Goal: Contribute content

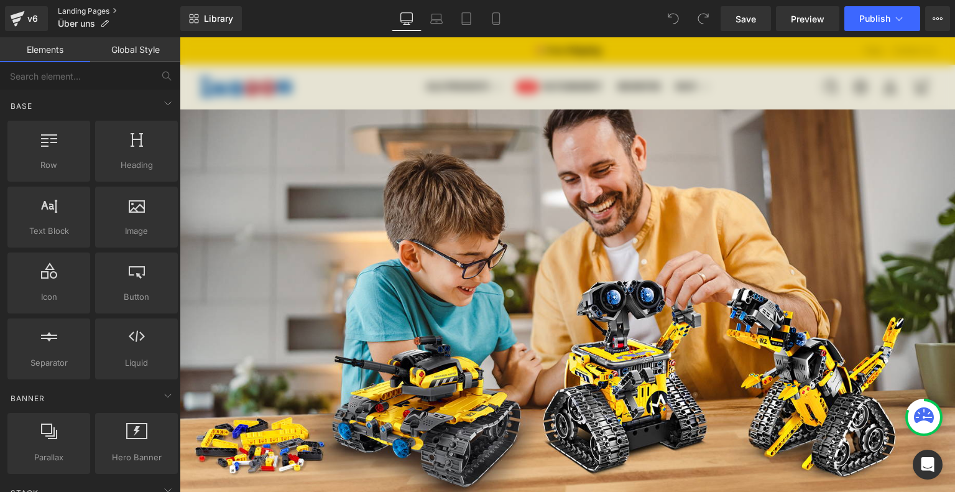
click at [94, 11] on link "Landing Pages" at bounding box center [119, 11] width 123 height 10
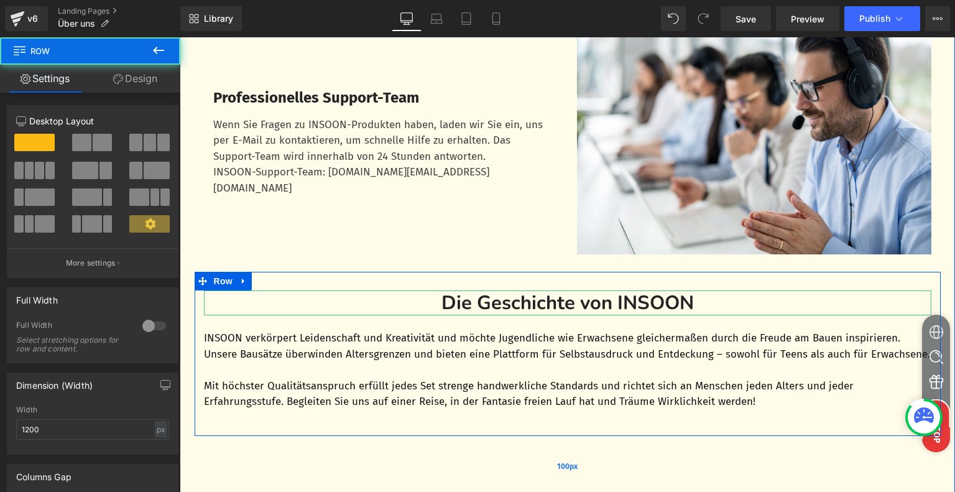
scroll to position [927, 0]
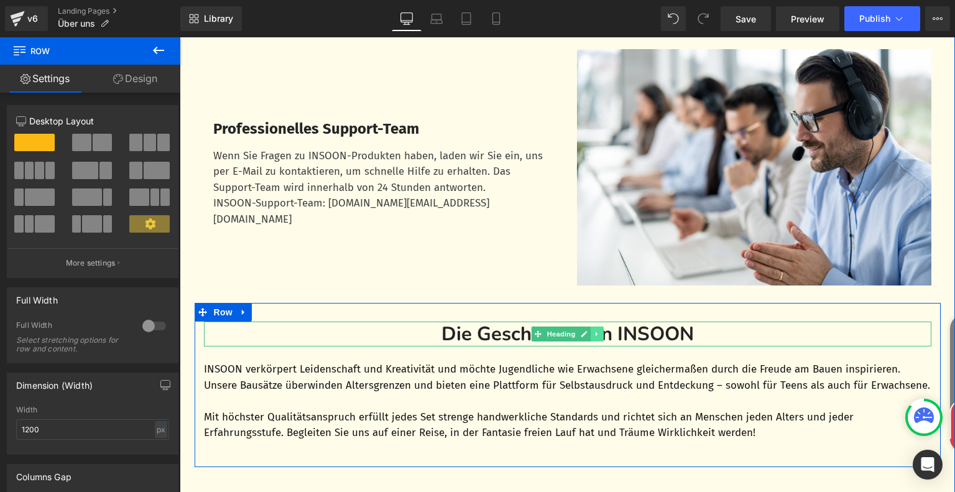
click at [595, 338] on icon at bounding box center [597, 333] width 7 height 7
click at [602, 337] on icon at bounding box center [603, 333] width 7 height 7
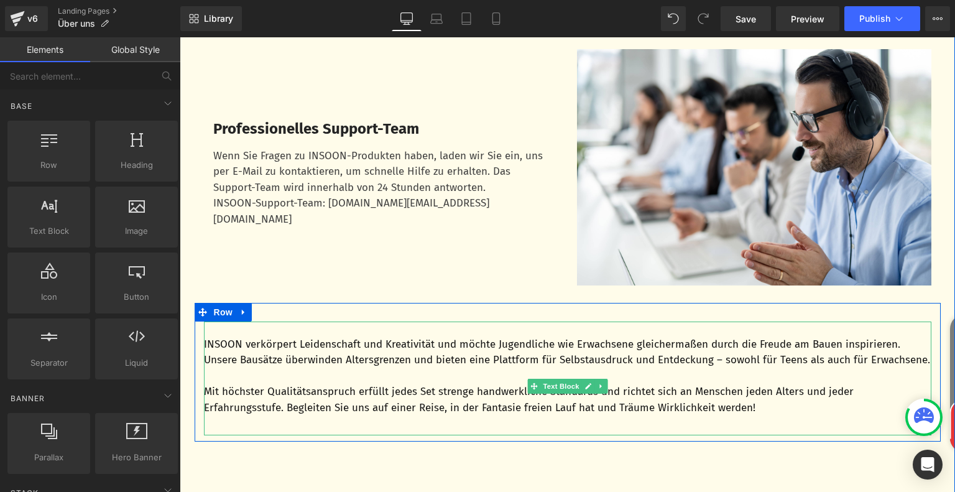
click at [269, 351] on p "INSOON verkörpert Leidenschaft und Kreativität und möchte Jugendliche wie Erwac…" at bounding box center [568, 353] width 728 height 32
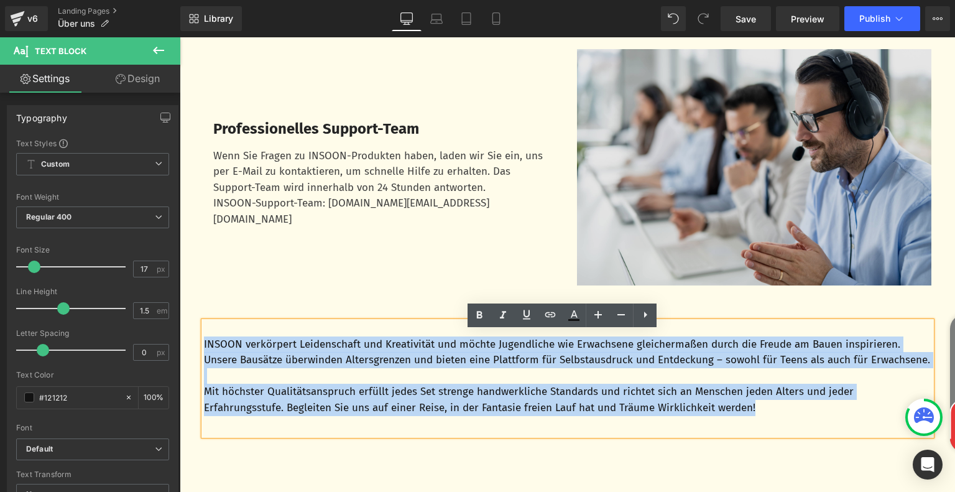
drag, startPoint x: 198, startPoint y: 355, endPoint x: 766, endPoint y: 124, distance: 613.3
click at [771, 430] on div "INSOON verkörpert Leidenschaft und Kreativität und möchte Jugendliche wie Erwac…" at bounding box center [568, 379] width 728 height 114
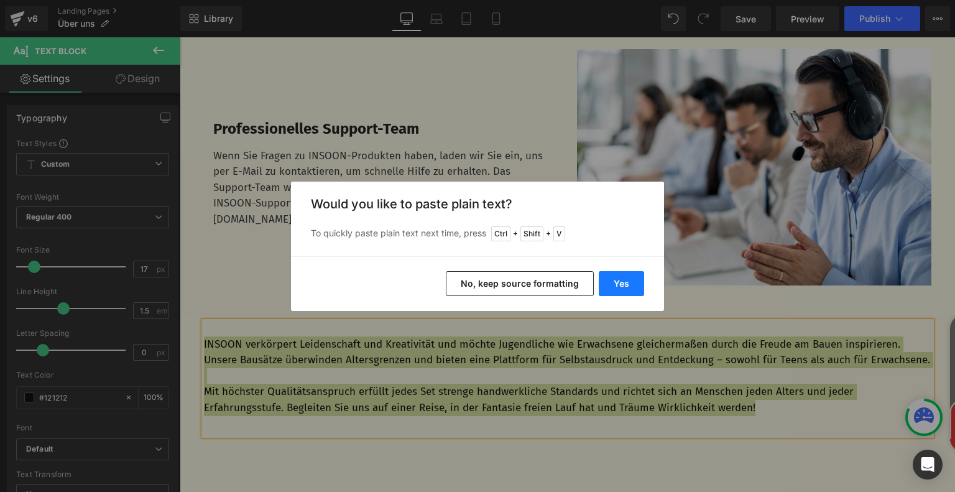
click at [616, 283] on button "Yes" at bounding box center [621, 283] width 45 height 25
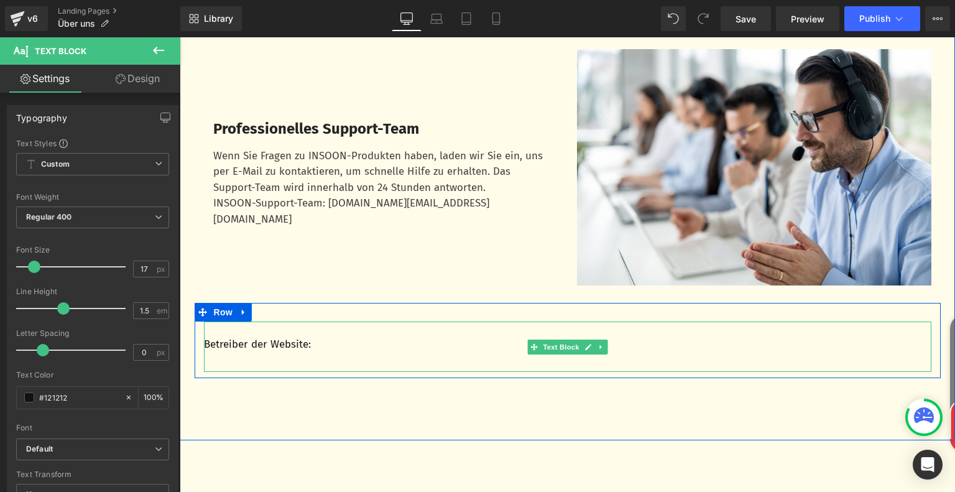
click at [350, 365] on div "Betreiber der Website:" at bounding box center [568, 347] width 728 height 51
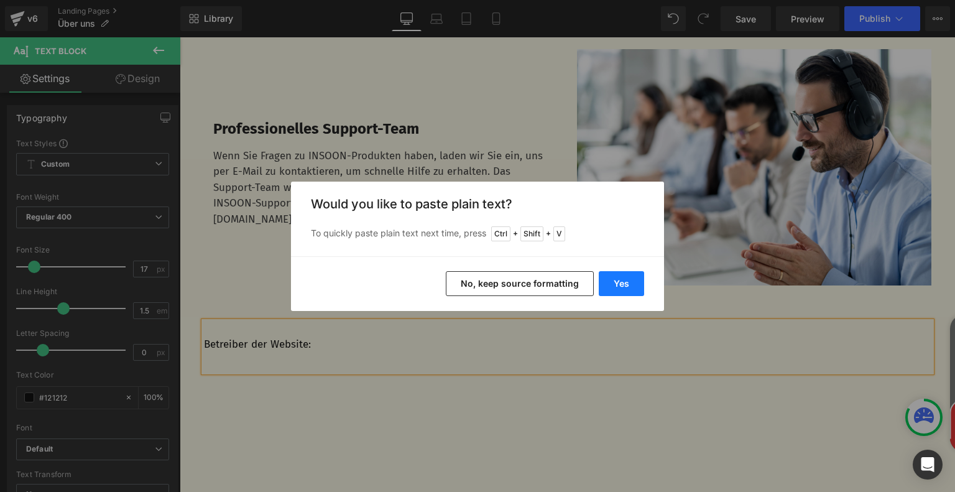
click at [632, 286] on button "Yes" at bounding box center [621, 283] width 45 height 25
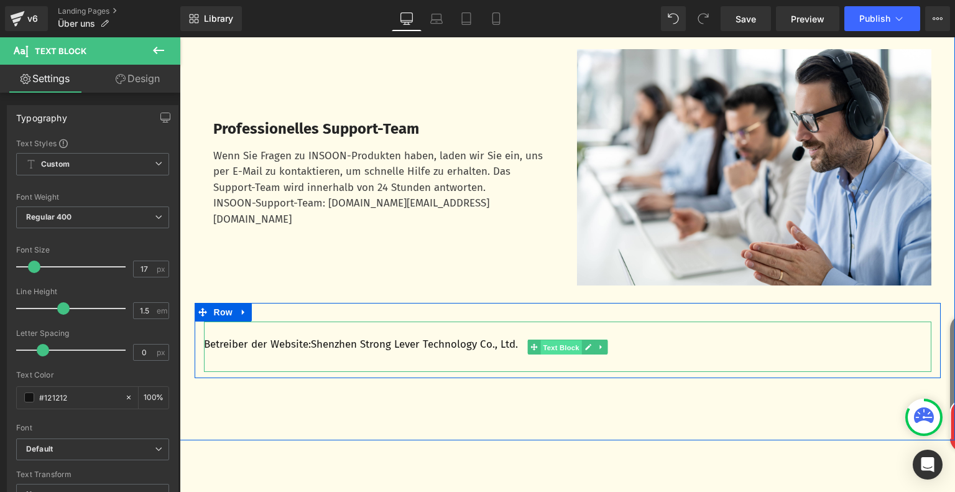
click at [541, 355] on span "Text Block" at bounding box center [561, 347] width 41 height 15
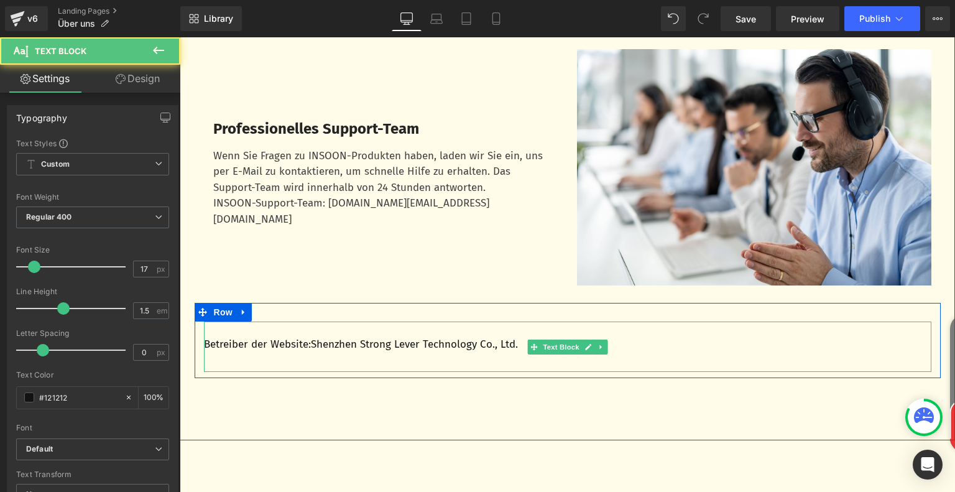
click at [651, 350] on p "Betreiber der Website:Shenzhen Strong Lever Technology Co., Ltd." at bounding box center [568, 345] width 728 height 16
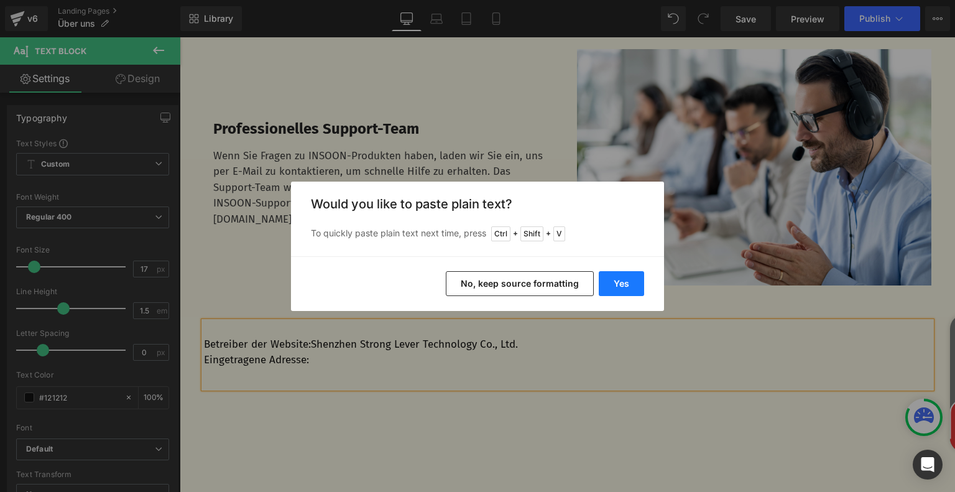
click at [617, 284] on button "Yes" at bounding box center [621, 283] width 45 height 25
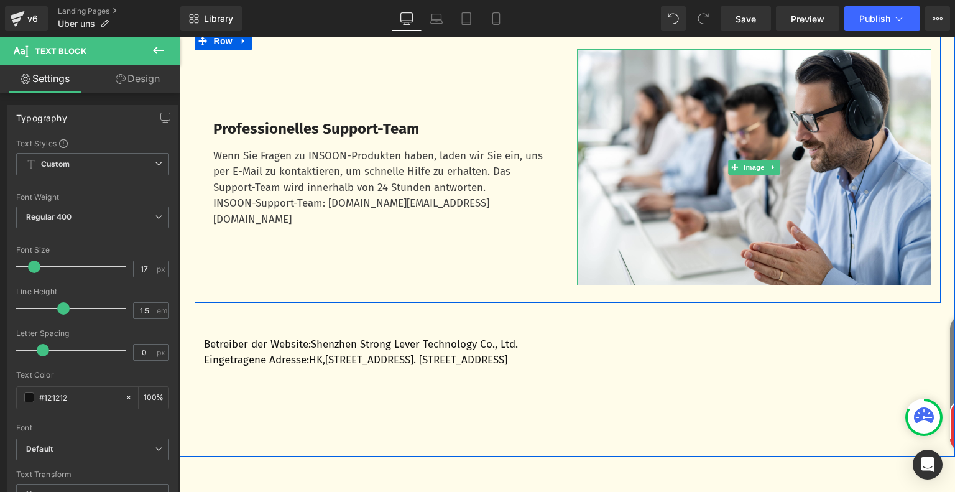
click at [307, 368] on p "Eingetragene Adresse:HK,[STREET_ADDRESS]. [STREET_ADDRESS]" at bounding box center [568, 360] width 728 height 16
click p "Betreiber der Website:Shenzhen Strong Lever Technology Co., Ltd."
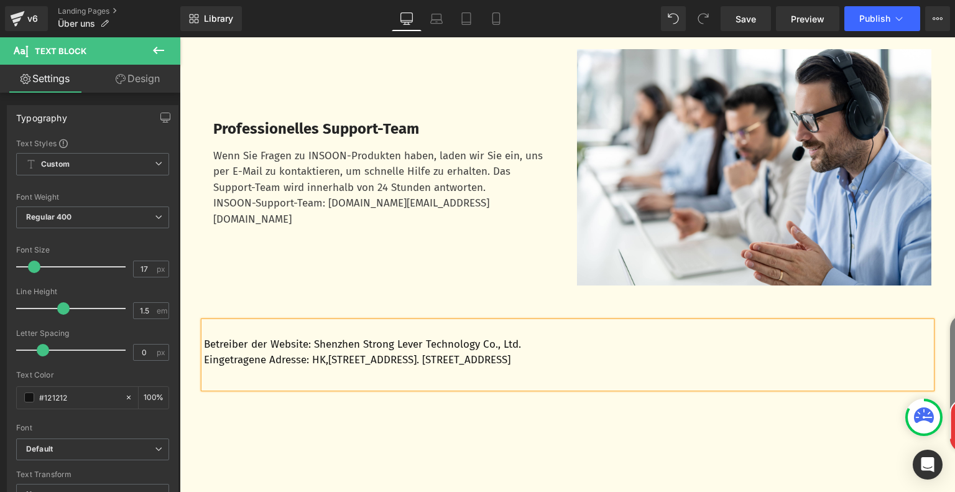
click at [457, 353] on p "Betreiber der Website: Shenzhen Strong Lever Technology Co., Ltd." at bounding box center [568, 345] width 728 height 16
drag, startPoint x: 311, startPoint y: 355, endPoint x: 528, endPoint y: 358, distance: 216.5
click at [528, 353] on p "Betreiber der Website: Shenzhen Strong Lever Technology Co., Ltd." at bounding box center [568, 345] width 728 height 16
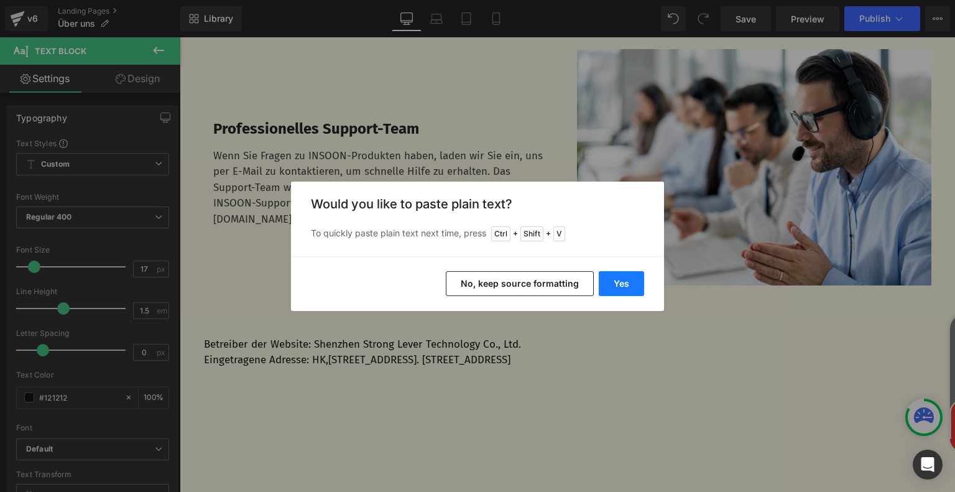
click at [617, 274] on button "Yes" at bounding box center [621, 283] width 45 height 25
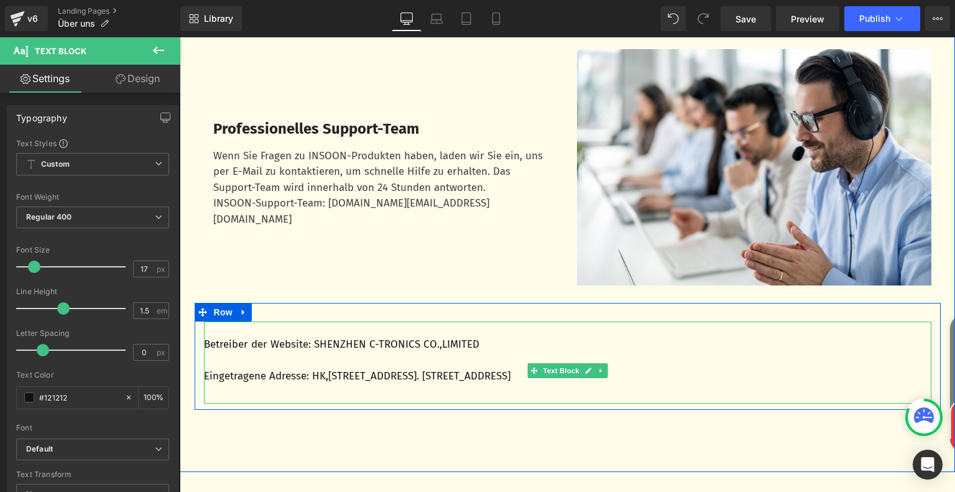
click at [249, 368] on p at bounding box center [568, 360] width 728 height 16
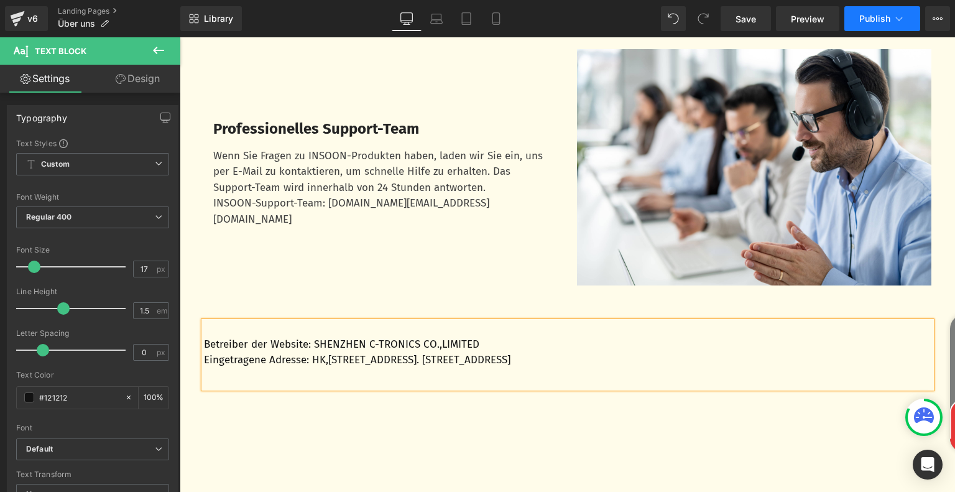
click at [887, 24] on button "Publish" at bounding box center [883, 18] width 76 height 25
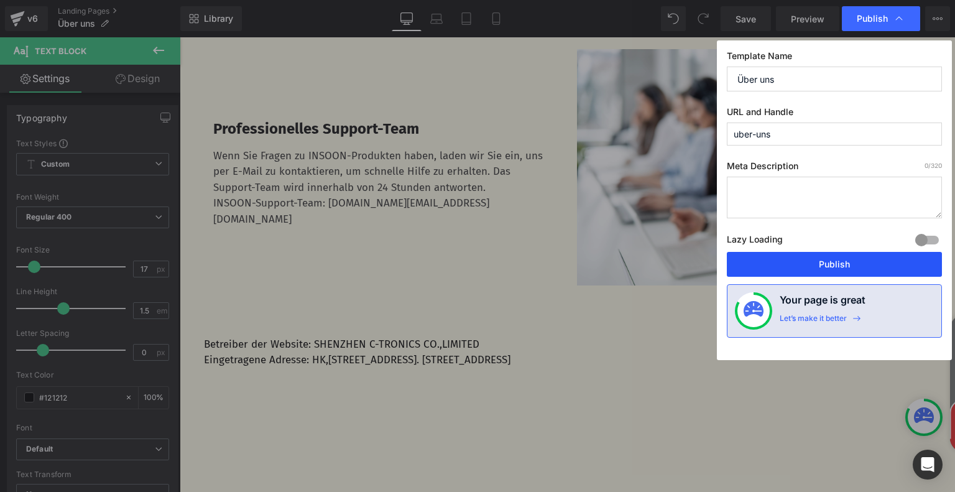
click at [828, 266] on button "Publish" at bounding box center [834, 264] width 215 height 25
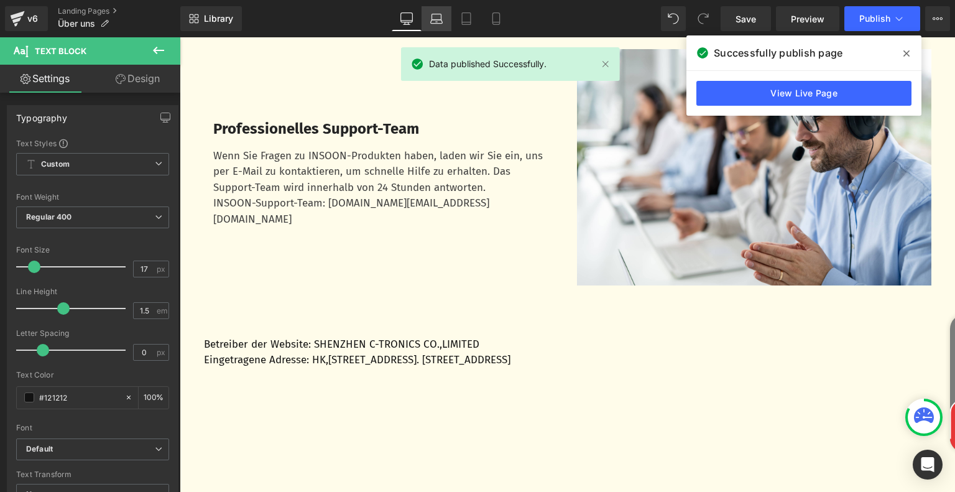
click at [434, 21] on icon at bounding box center [436, 18] width 12 height 12
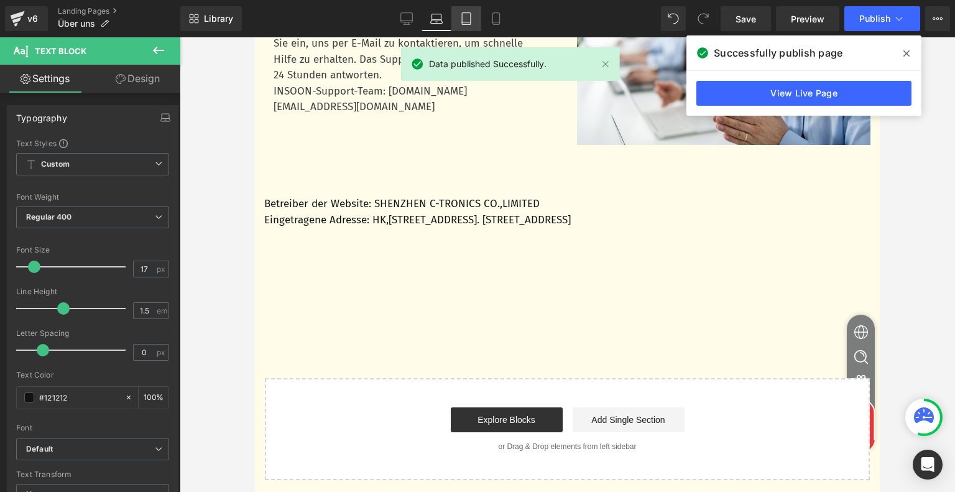
click at [463, 24] on icon at bounding box center [466, 19] width 9 height 12
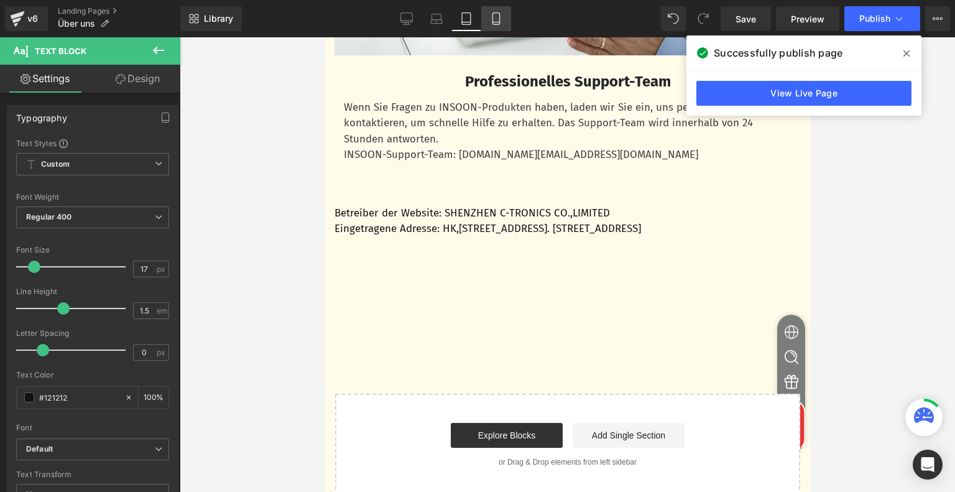
click at [498, 26] on link "Mobile" at bounding box center [496, 18] width 30 height 25
type input "100"
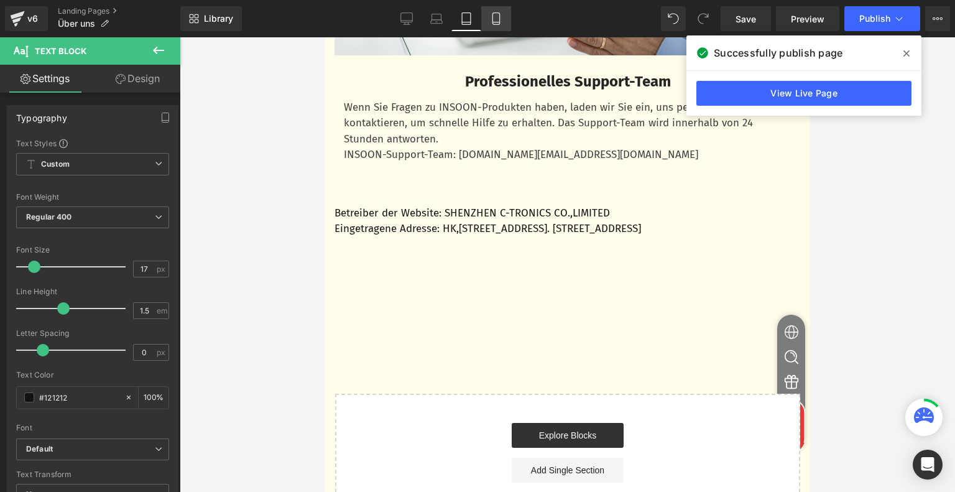
scroll to position [1031, 0]
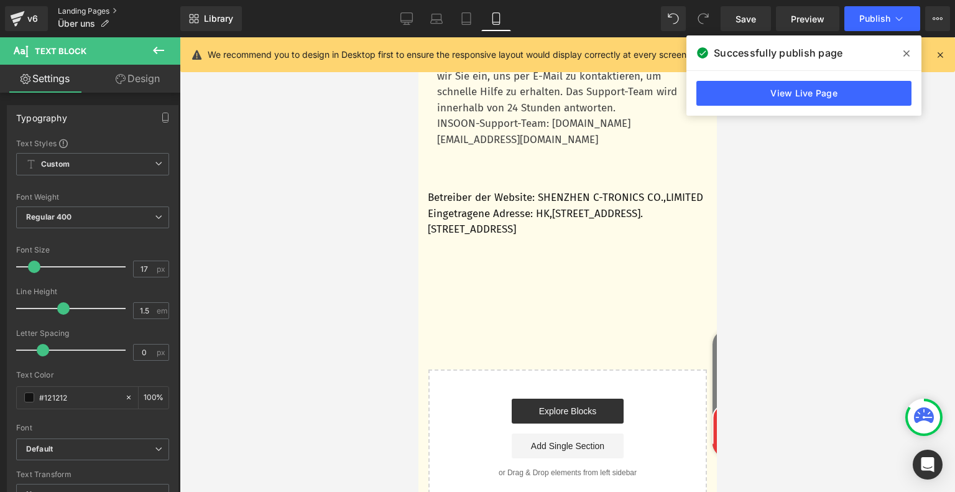
click at [91, 7] on link "Landing Pages" at bounding box center [119, 11] width 123 height 10
